Goal: Check status: Check status

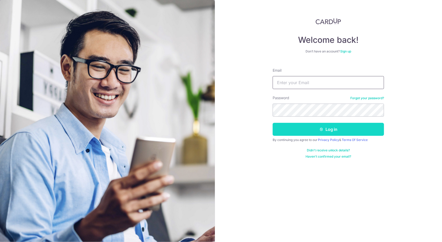
type input "[EMAIL_ADDRESS][DOMAIN_NAME]"
click at [290, 128] on button "Log in" at bounding box center [328, 129] width 111 height 13
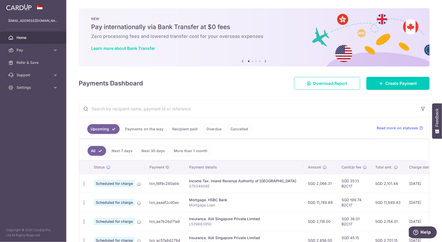
click at [191, 129] on link "Recipient paid" at bounding box center [185, 129] width 32 height 10
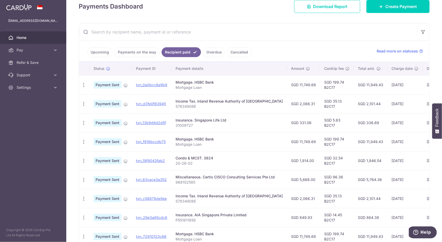
scroll to position [78, 0]
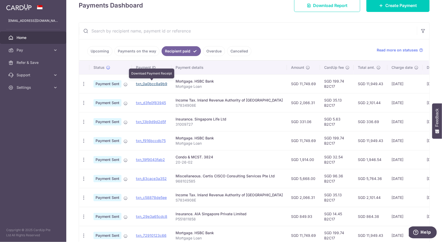
drag, startPoint x: 159, startPoint y: 83, endPoint x: 243, endPoint y: 28, distance: 100.6
click at [159, 83] on link "txn_0a0bcc8a9b9" at bounding box center [151, 83] width 31 height 4
